Goal: Task Accomplishment & Management: Use online tool/utility

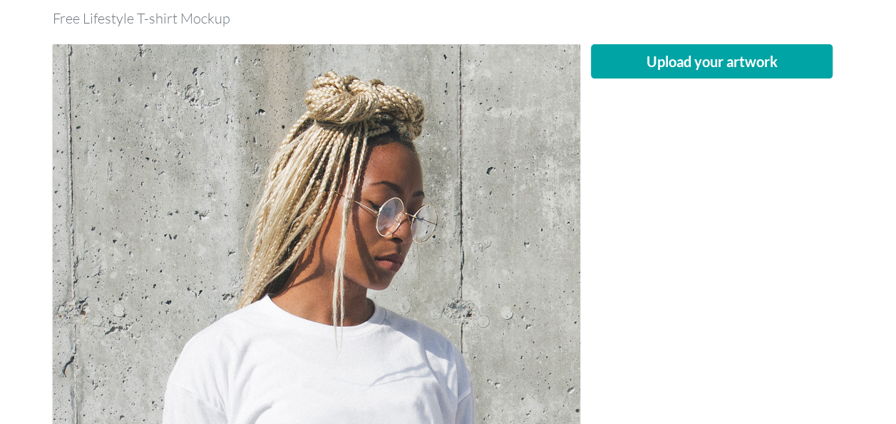
scroll to position [134, 0]
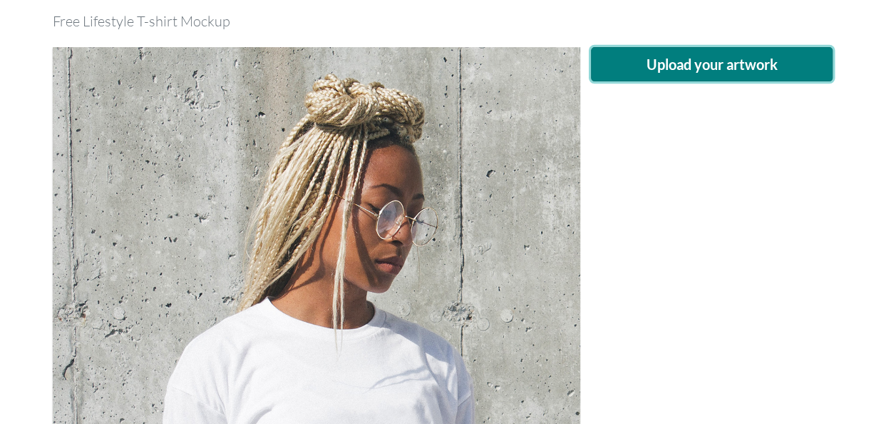
click at [712, 65] on button "Upload your artwork" at bounding box center [712, 64] width 242 height 34
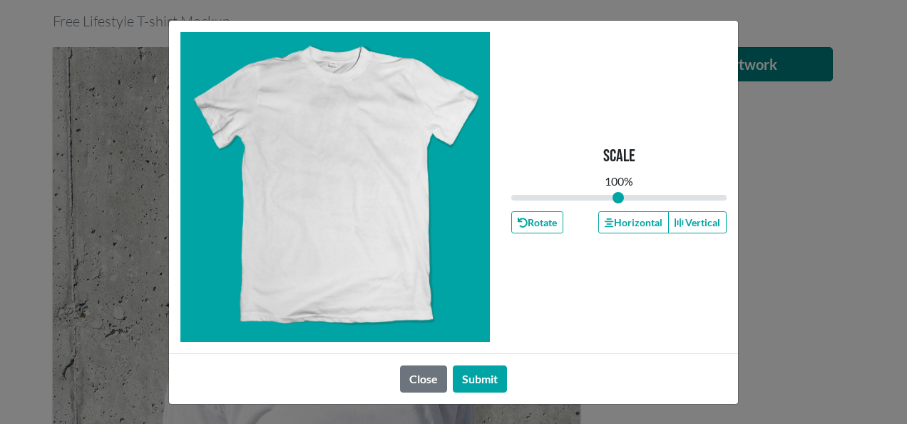
type input "1"
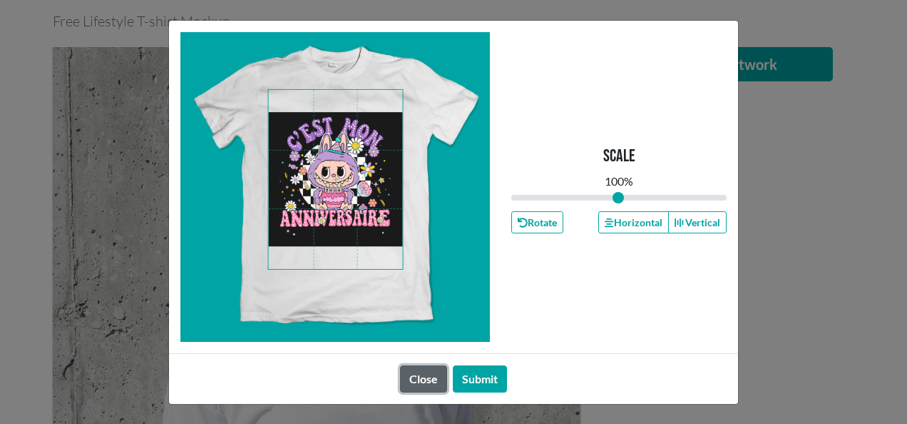
click at [443, 376] on button "Close" at bounding box center [423, 378] width 47 height 27
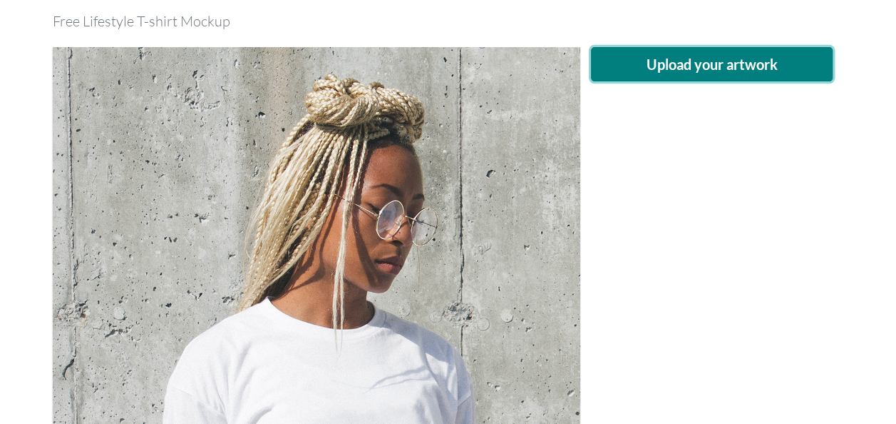
click at [641, 73] on button "Upload your artwork" at bounding box center [712, 64] width 242 height 34
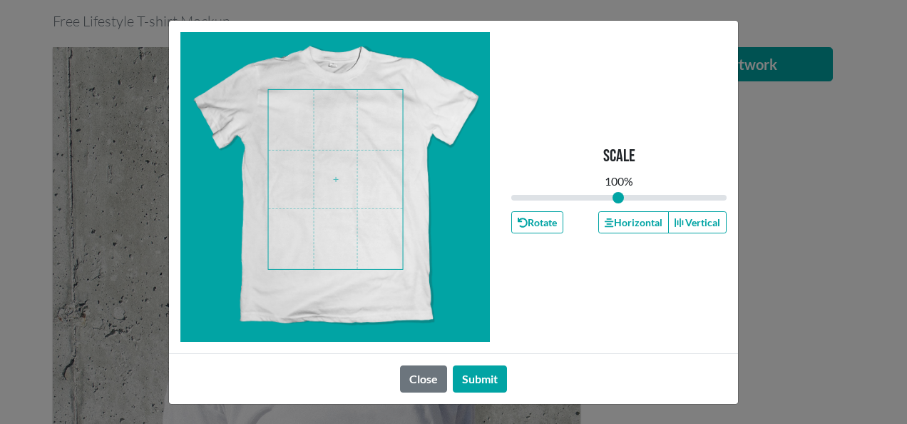
click at [354, 150] on span at bounding box center [336, 179] width 134 height 179
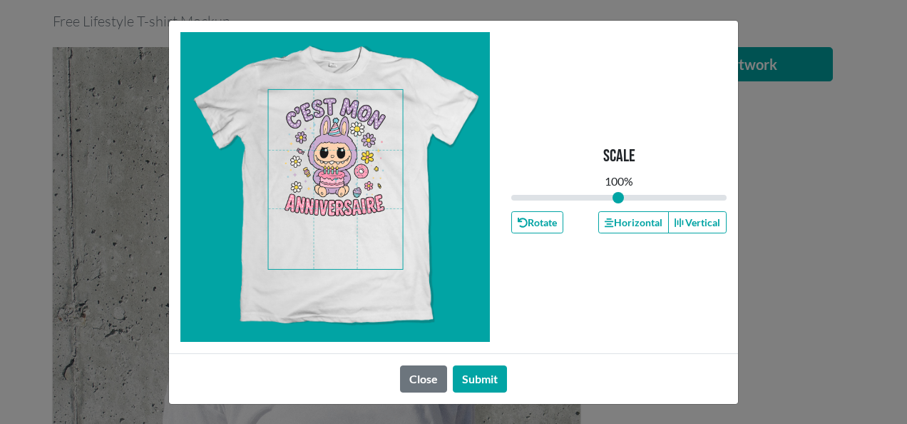
click at [353, 129] on span at bounding box center [336, 179] width 134 height 179
click at [373, 208] on span at bounding box center [336, 179] width 134 height 179
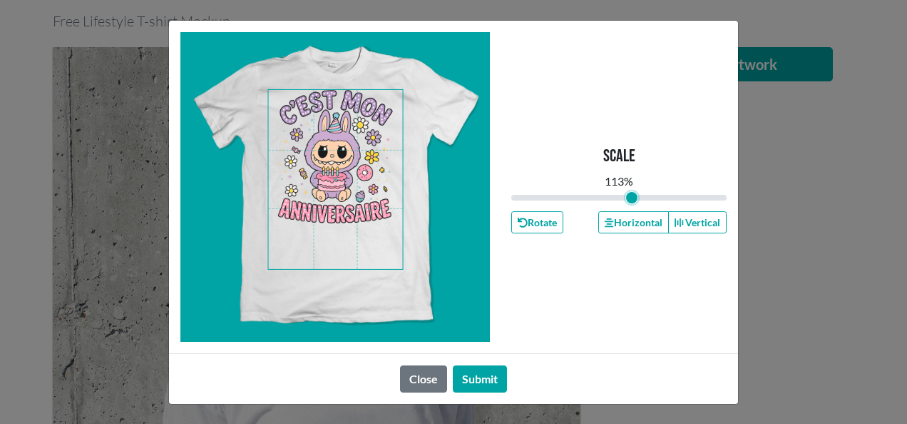
drag, startPoint x: 623, startPoint y: 198, endPoint x: 632, endPoint y: 196, distance: 8.8
type input "1.13"
click at [632, 196] on input "range" at bounding box center [618, 198] width 215 height 16
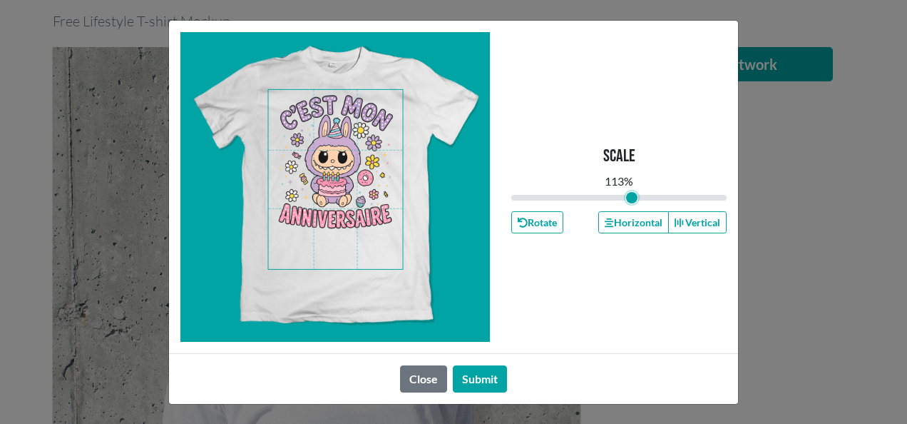
click at [386, 173] on span at bounding box center [336, 179] width 134 height 179
click at [483, 375] on button "Submit" at bounding box center [480, 378] width 54 height 27
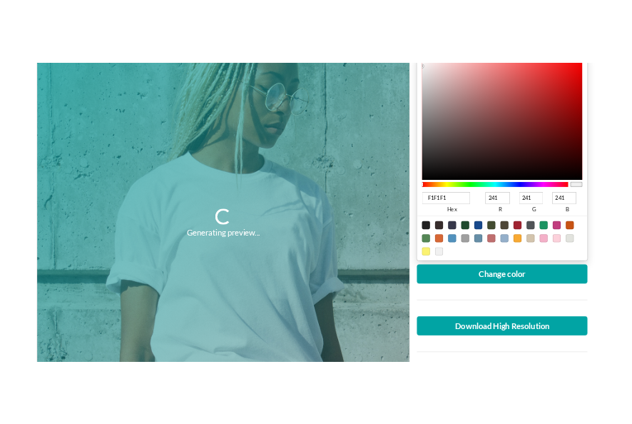
scroll to position [308, 0]
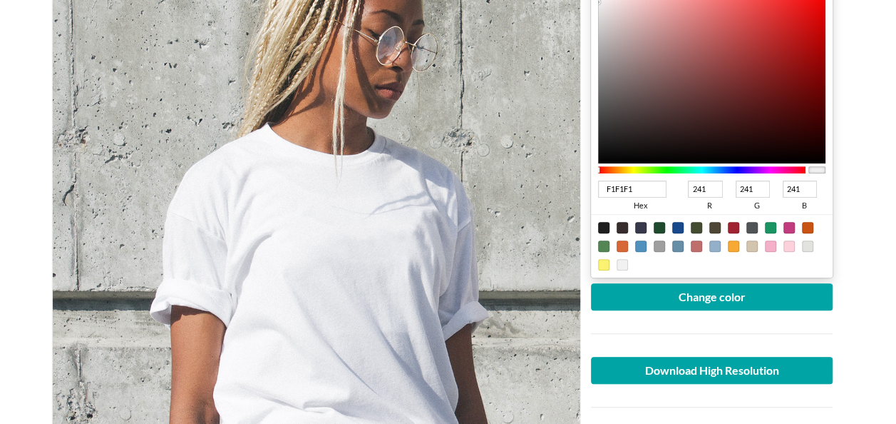
drag, startPoint x: 692, startPoint y: 191, endPoint x: 763, endPoint y: 178, distance: 71.7
click at [763, 178] on div "F1F1F1 hex 241 r 241 g 241 b 100 a" at bounding box center [712, 195] width 228 height 38
type input "00F1F1"
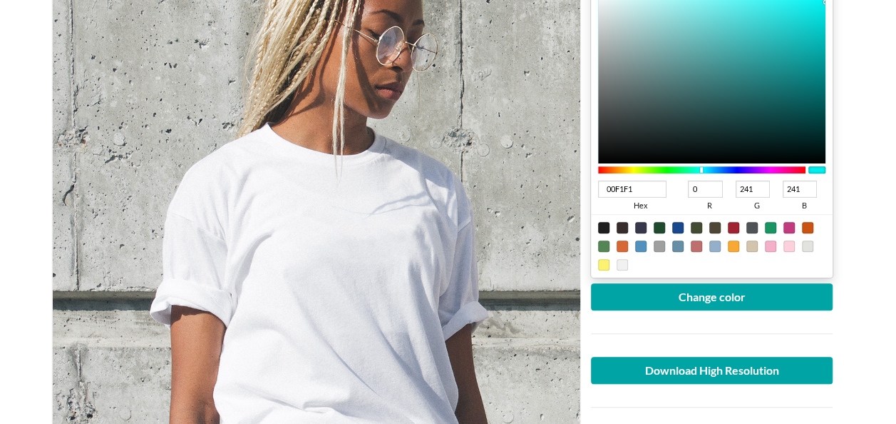
type input "0"
type input "0001F1"
type input "1"
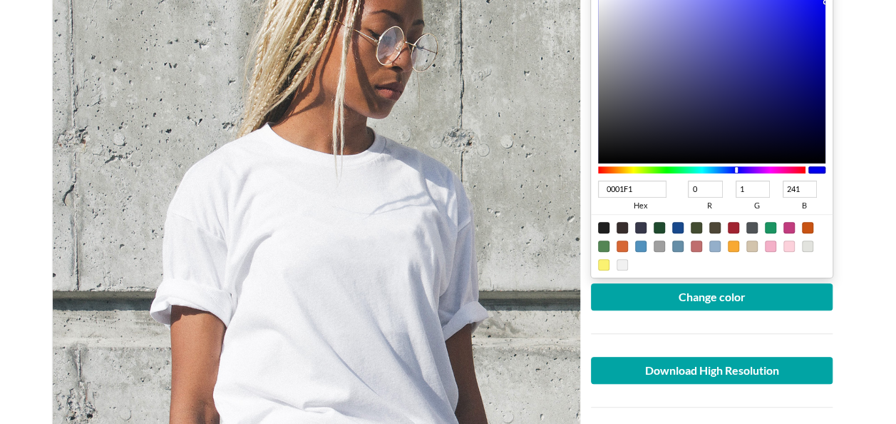
type input "000DF1"
type input "13"
type input "0085F1"
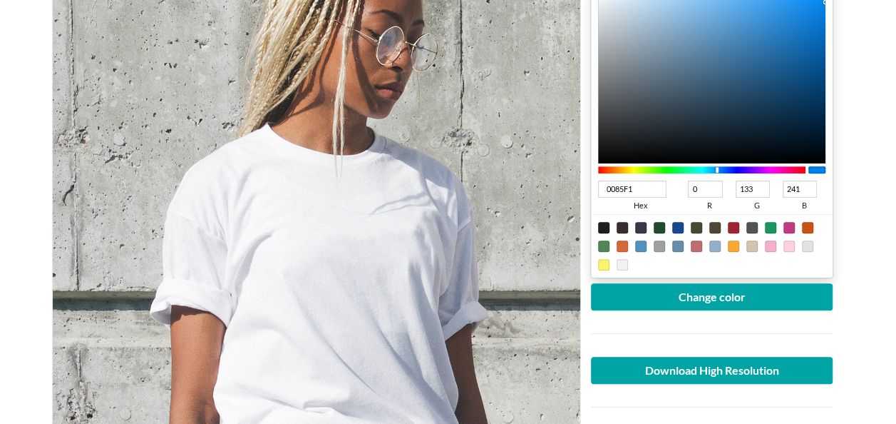
type input "133"
type input "008501"
type input "1"
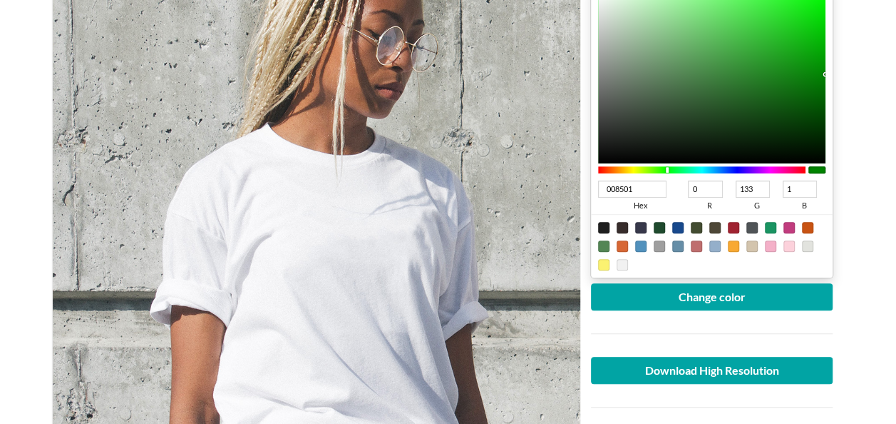
type input "00850F"
type input "15"
type input "00859B"
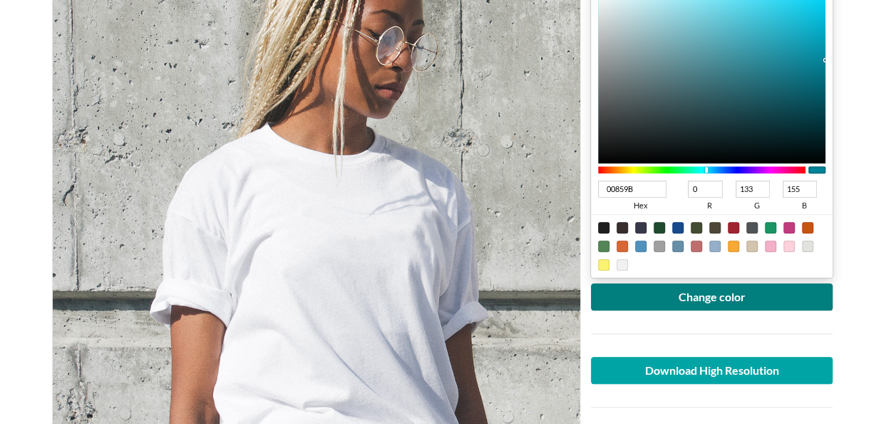
type input "155"
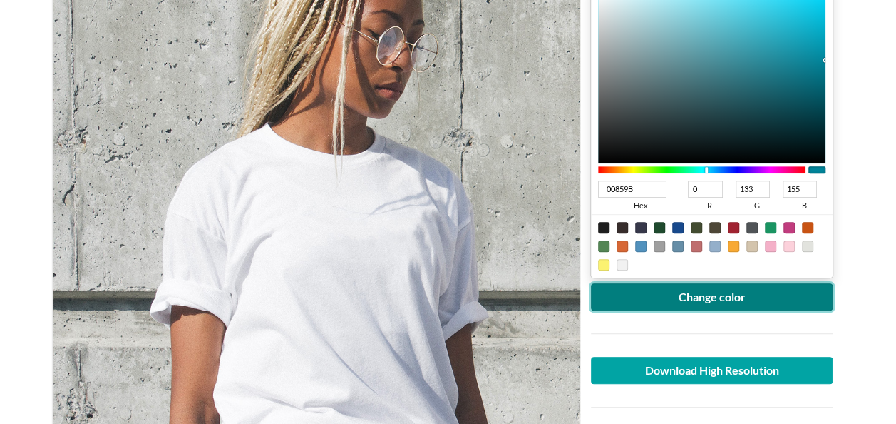
click at [709, 293] on button "Change color" at bounding box center [712, 296] width 242 height 27
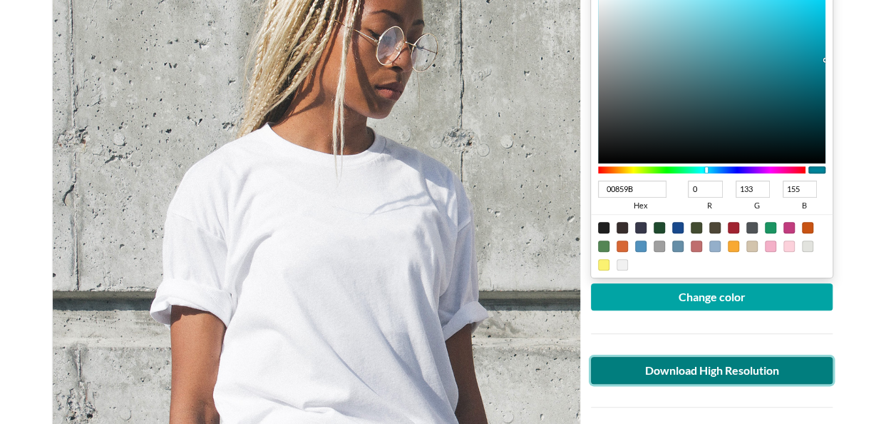
click at [648, 371] on link "Download High Resolution" at bounding box center [712, 370] width 242 height 27
